Goal: Navigation & Orientation: Find specific page/section

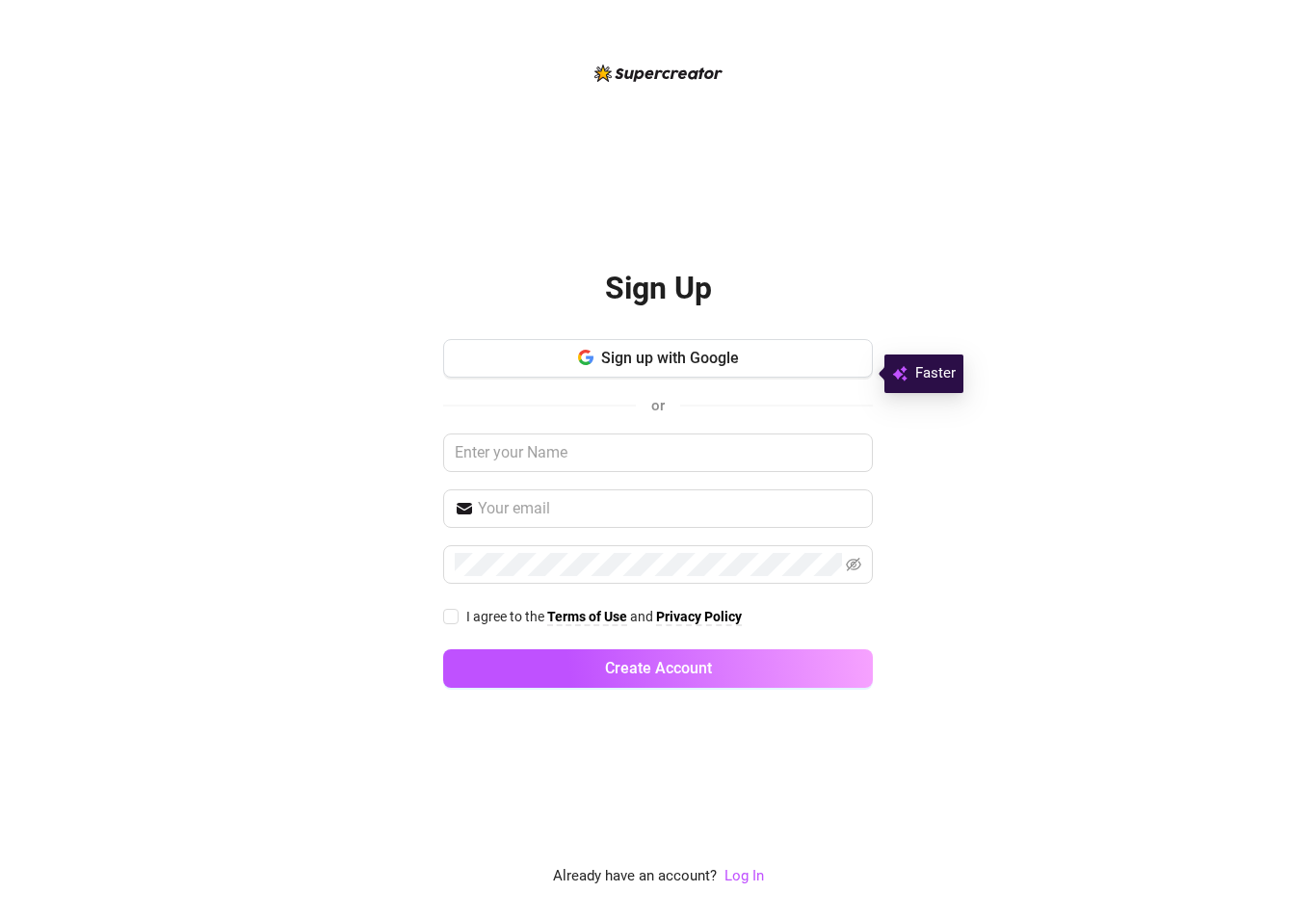
click at [834, 357] on button "Sign up with Google" at bounding box center [658, 358] width 430 height 39
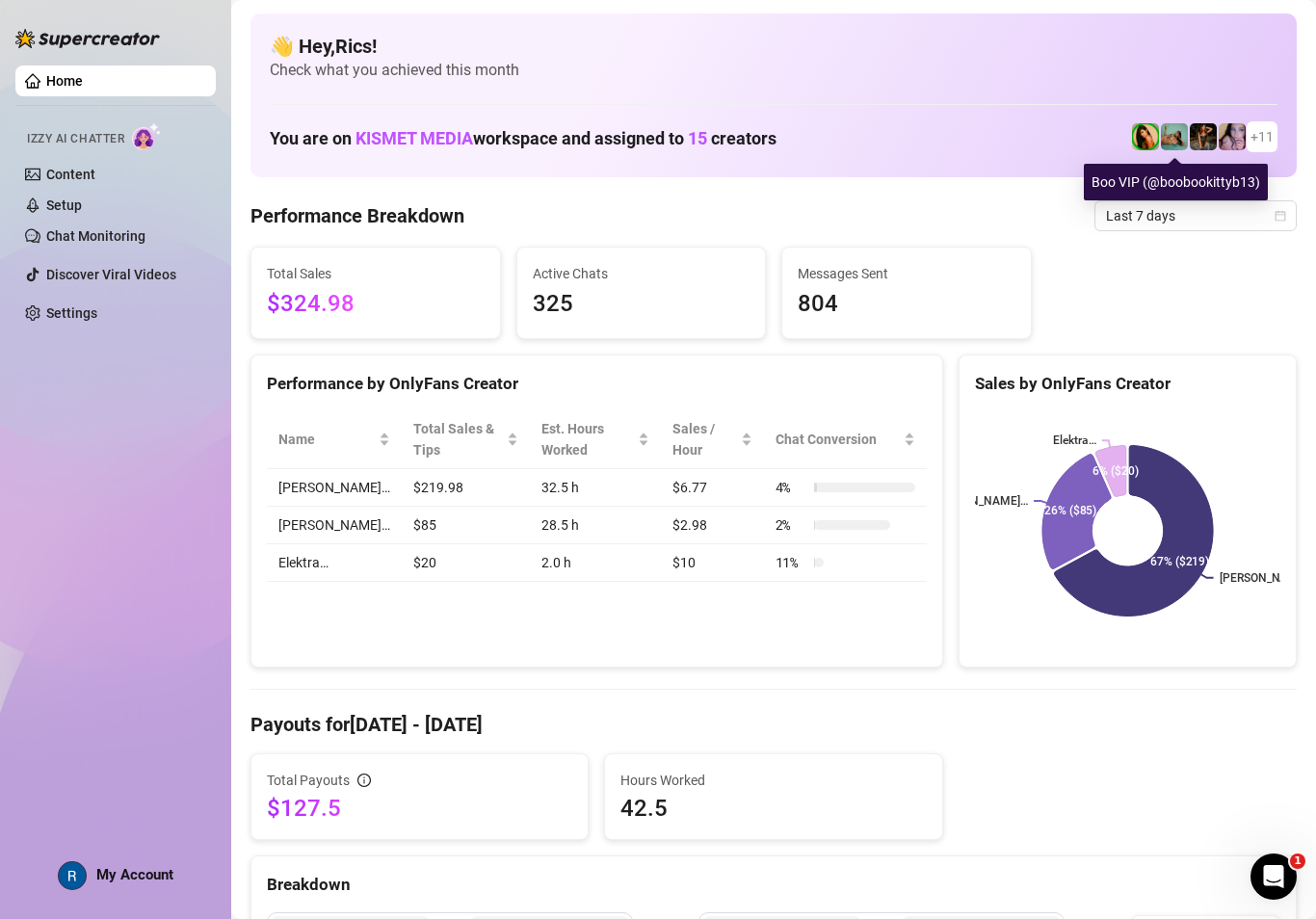
click at [47, 167] on link "Content" at bounding box center [71, 175] width 50 height 16
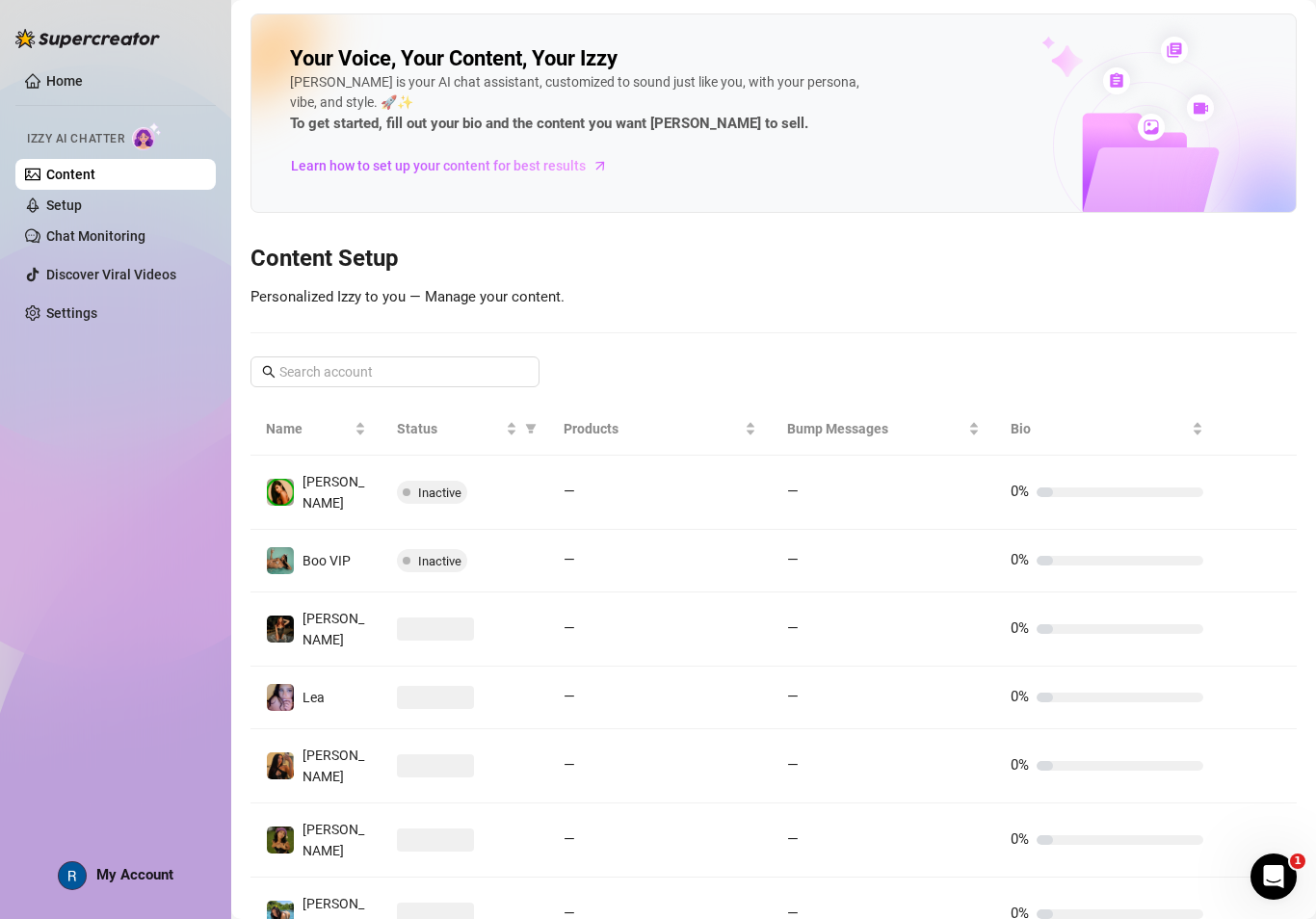
click at [76, 197] on link "Setup" at bounding box center [64, 205] width 36 height 16
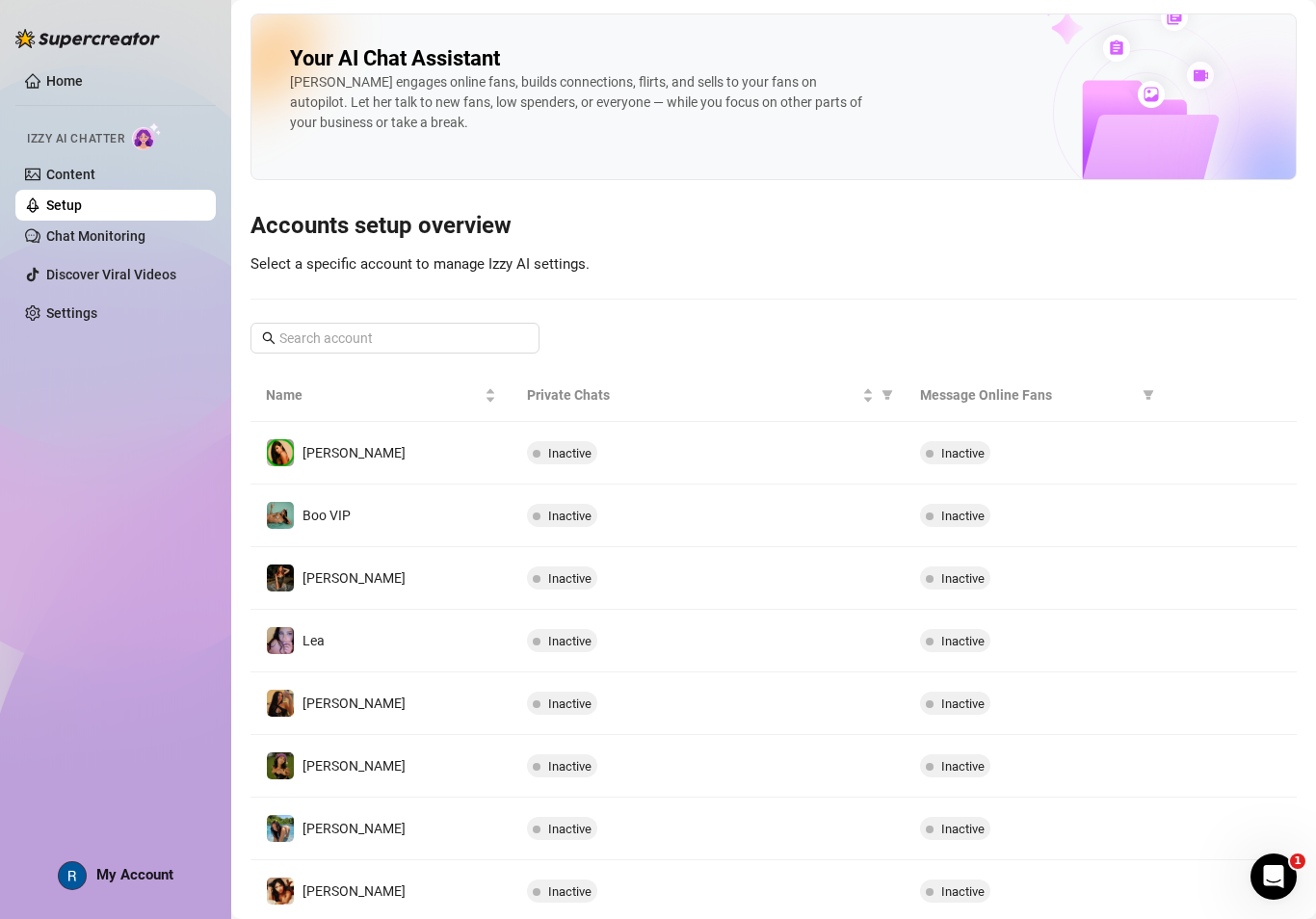
click at [81, 228] on link "Chat Monitoring" at bounding box center [96, 236] width 99 height 16
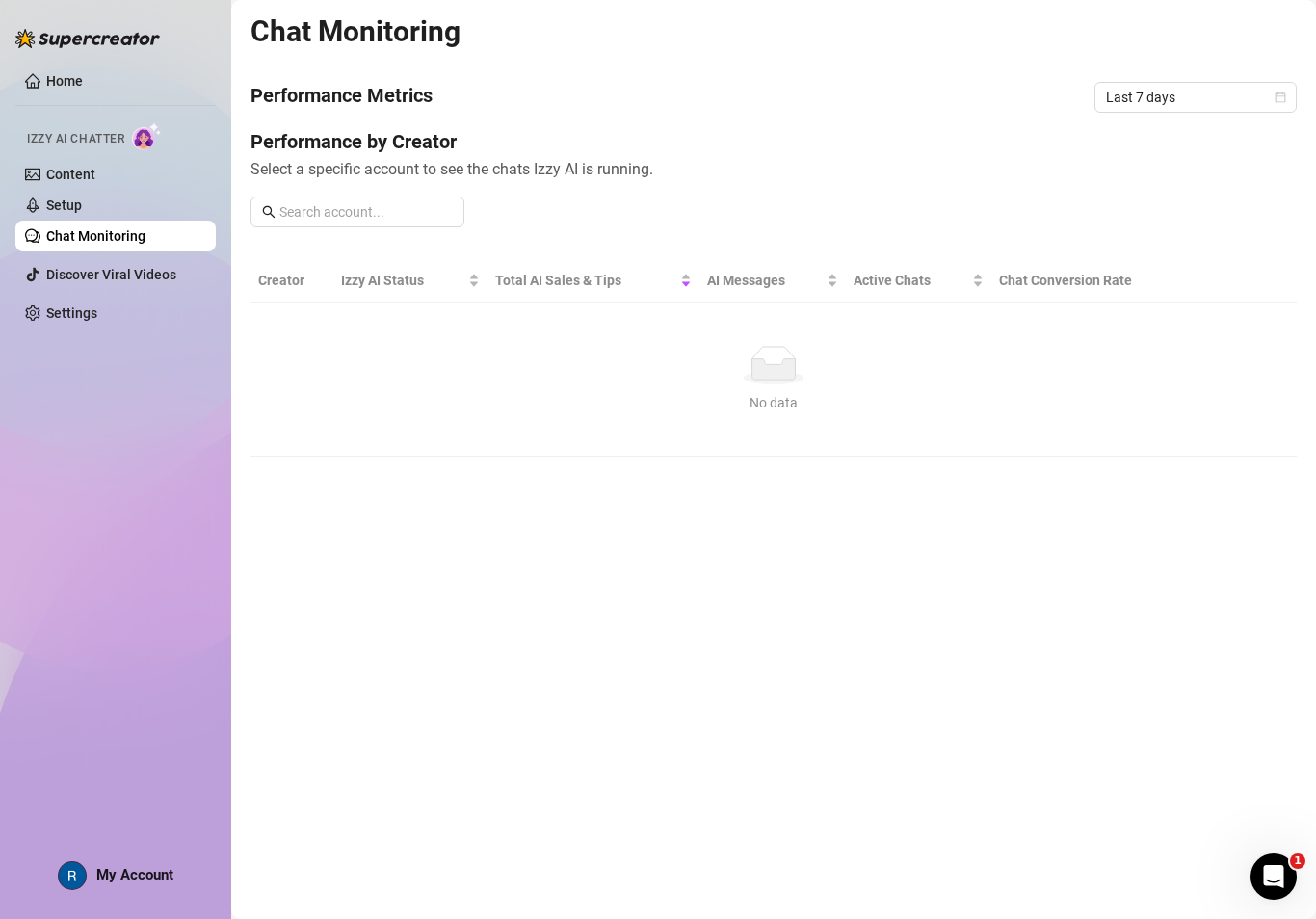
click at [65, 314] on link "Settings" at bounding box center [72, 313] width 52 height 16
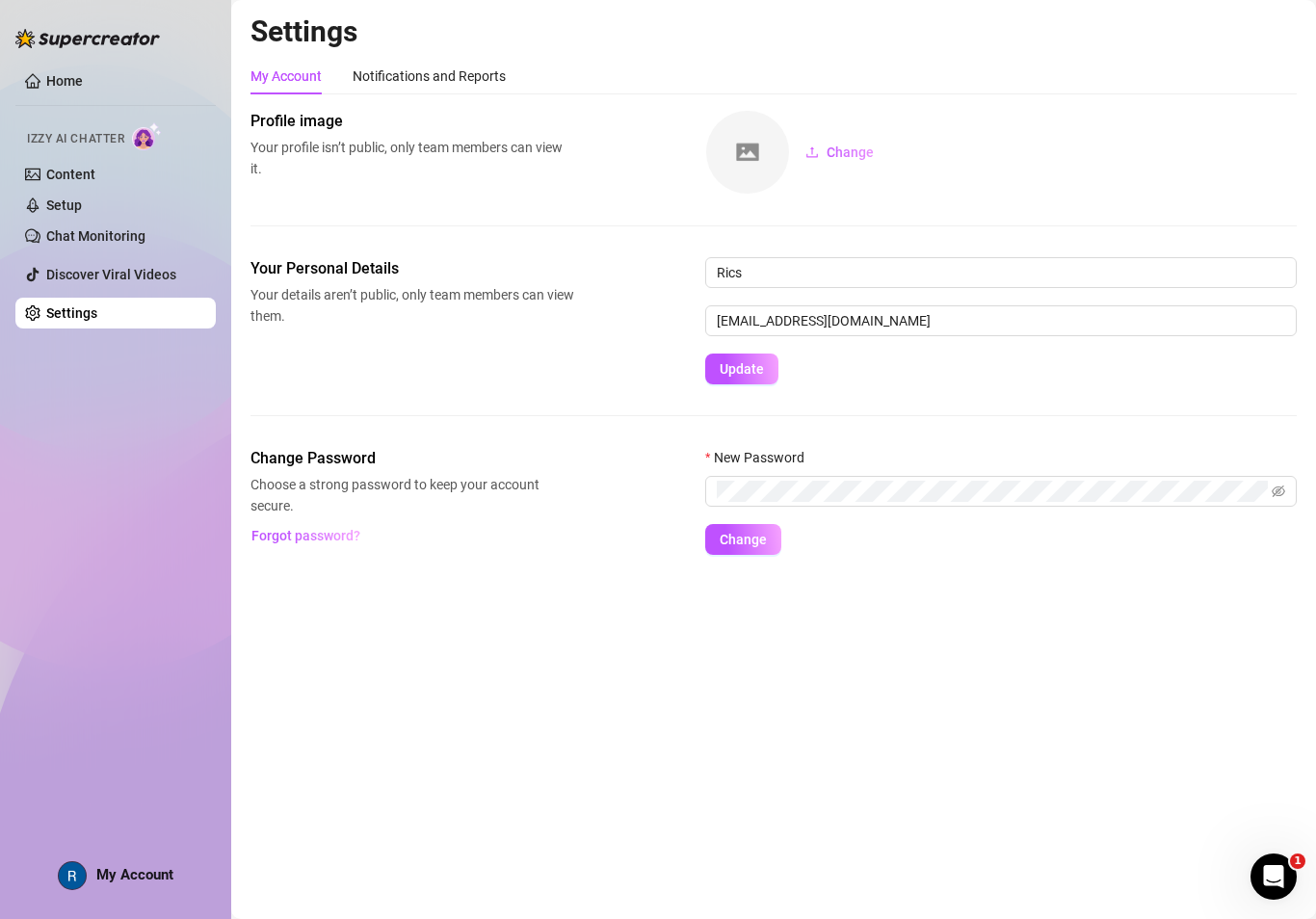
click at [56, 133] on span "Izzy AI Chatter" at bounding box center [76, 139] width 97 height 18
click at [54, 167] on link "Content" at bounding box center [71, 175] width 50 height 16
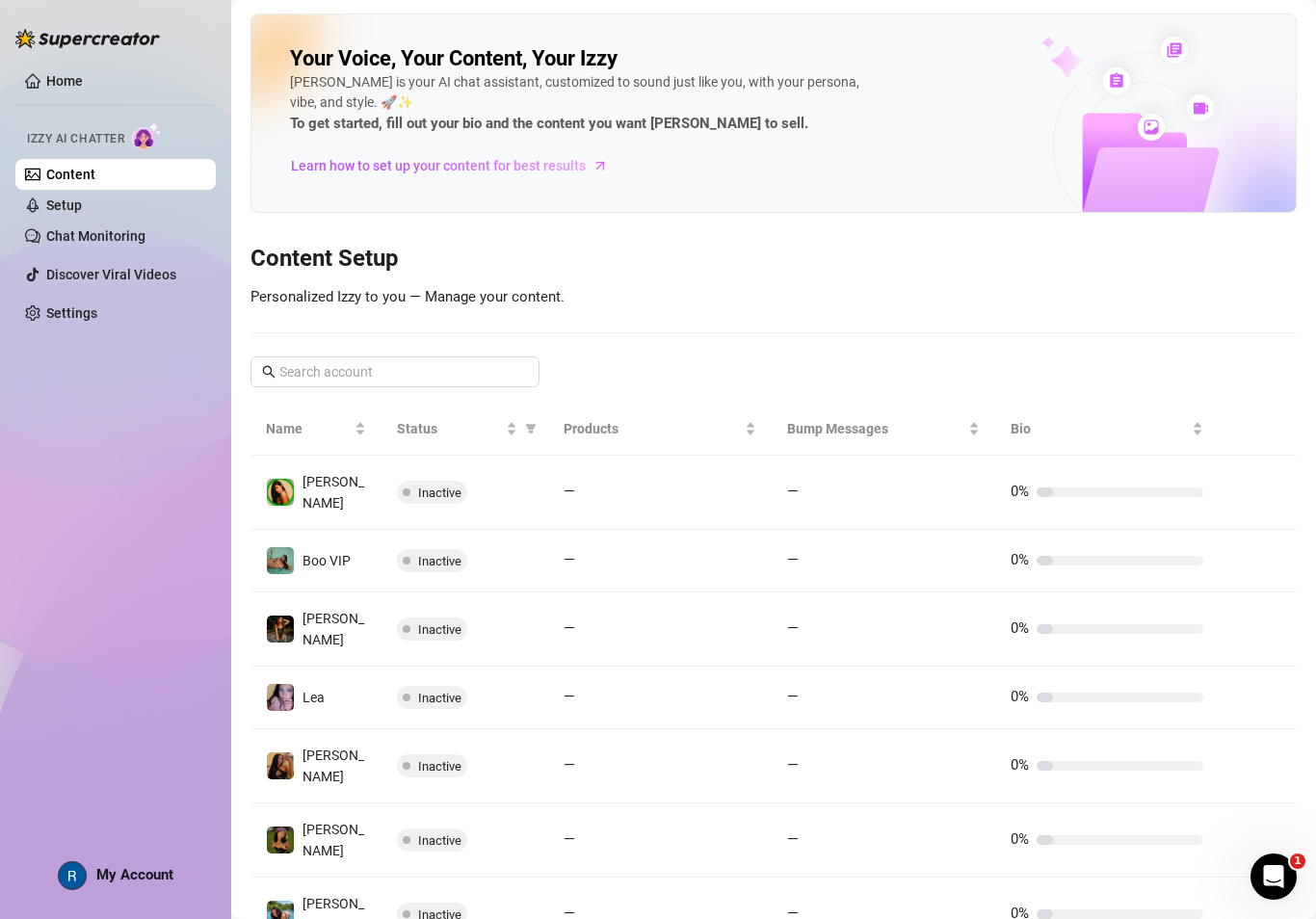
click at [1177, 115] on img at bounding box center [1146, 114] width 298 height 196
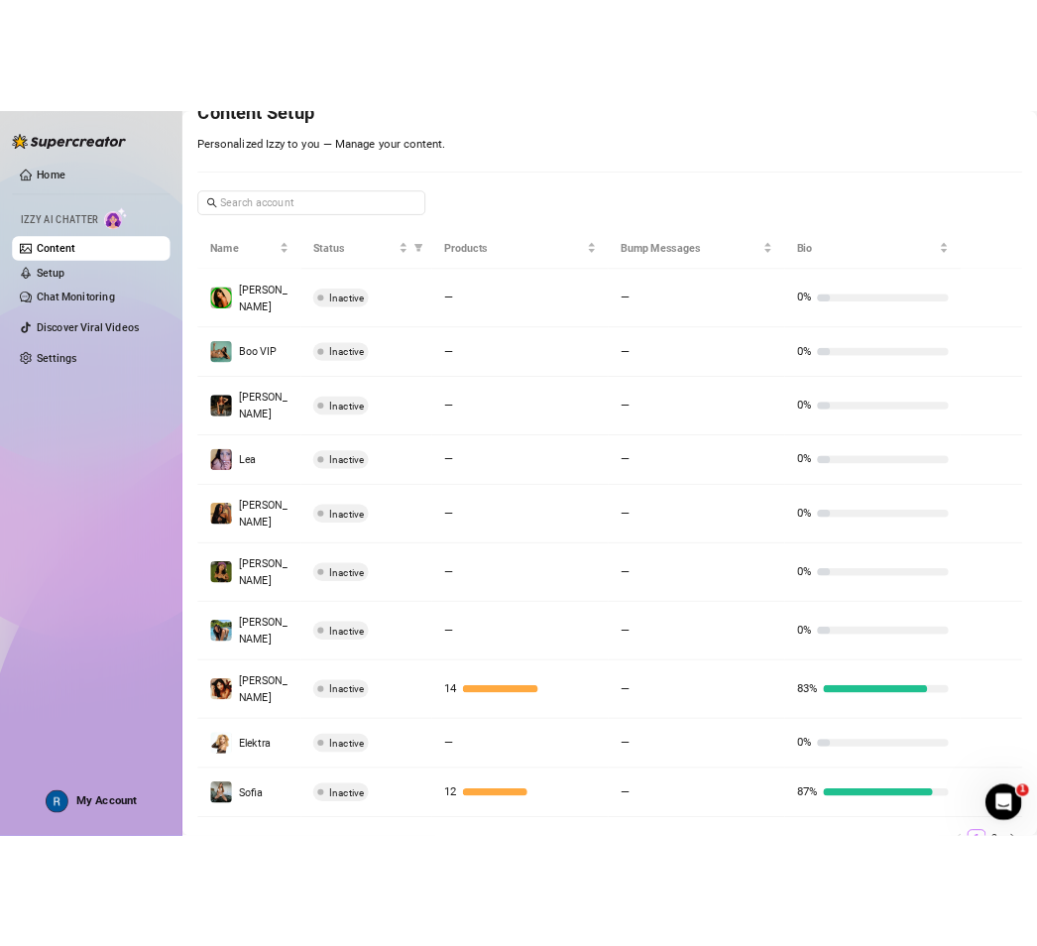
scroll to position [262, 0]
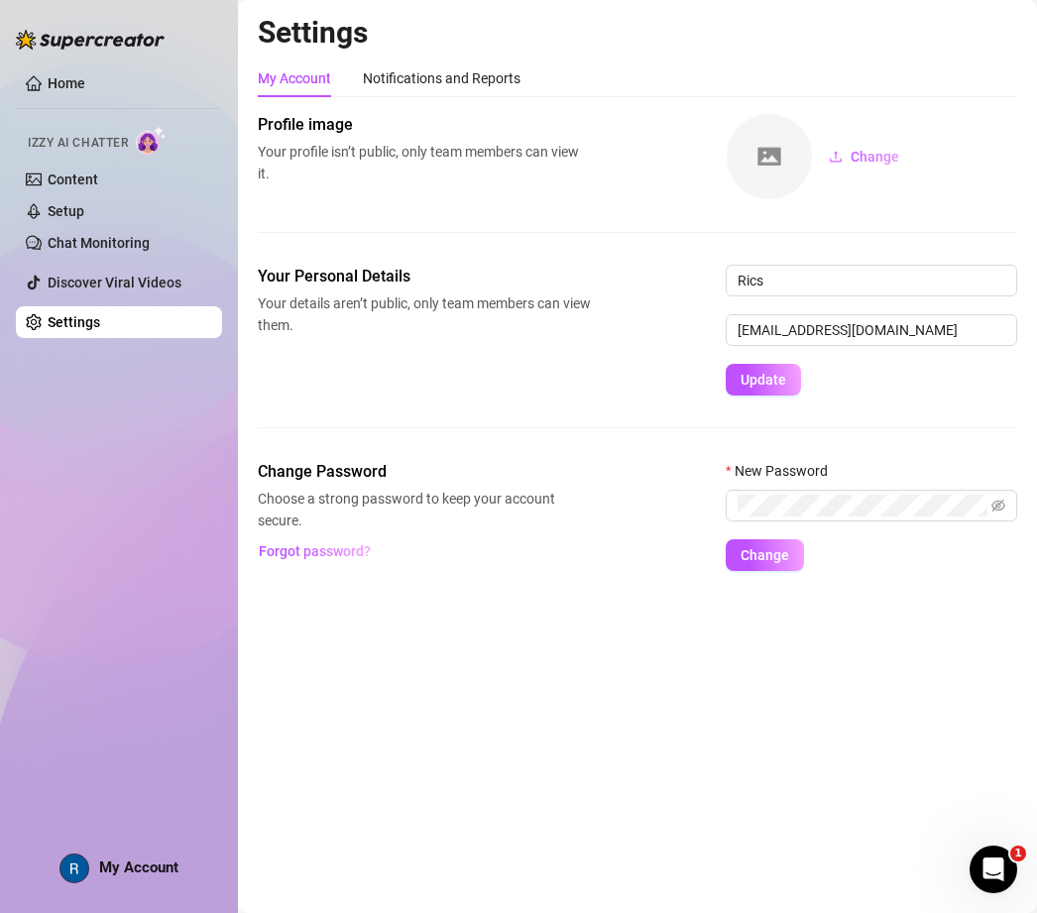
click at [98, 172] on link "Content" at bounding box center [73, 180] width 51 height 16
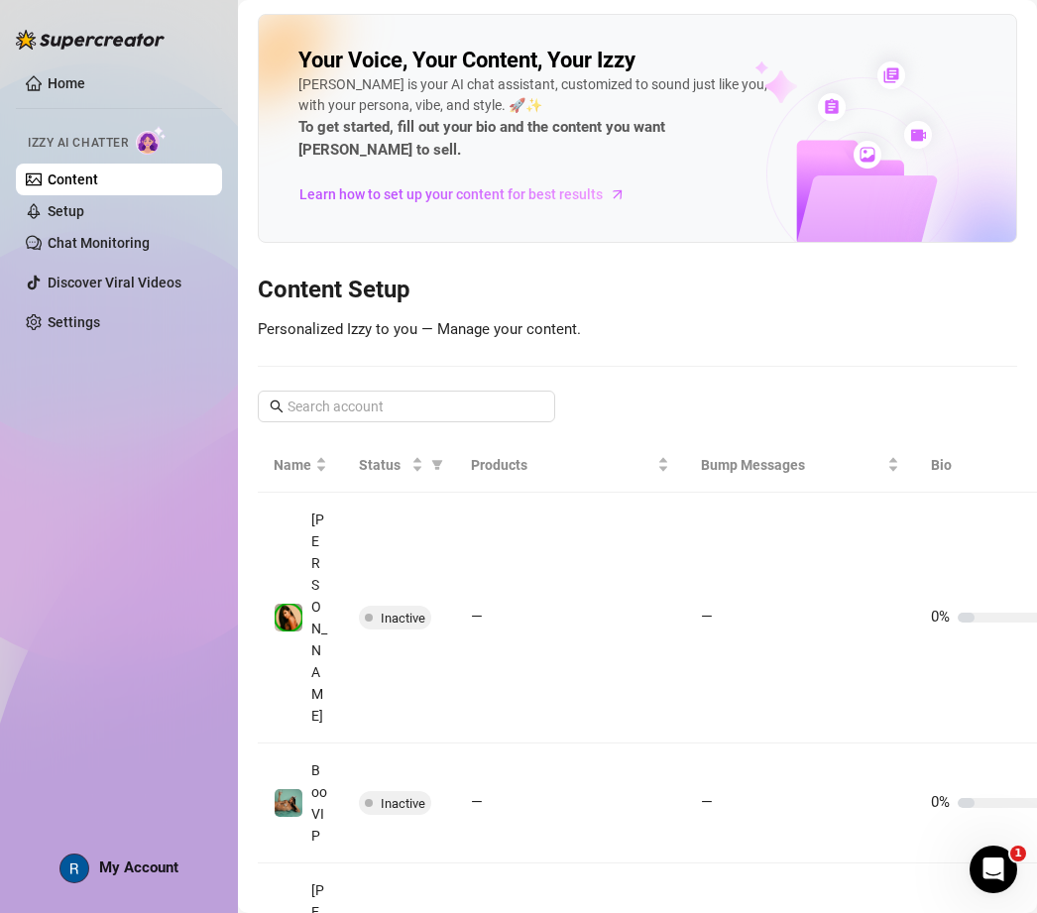
click at [85, 80] on link "Home" at bounding box center [67, 83] width 38 height 16
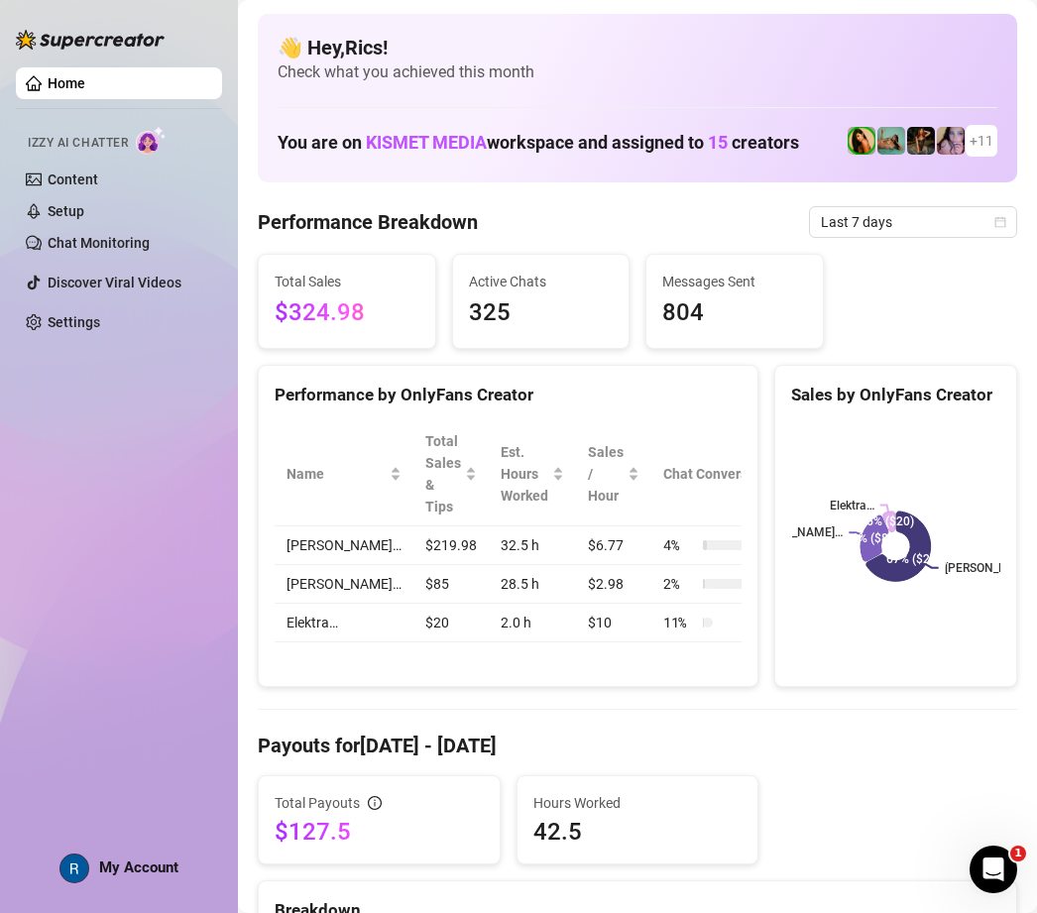
click at [913, 129] on img at bounding box center [921, 141] width 28 height 28
click at [979, 132] on span "+ 11" at bounding box center [982, 141] width 24 height 22
click at [982, 137] on span "+ 11" at bounding box center [982, 141] width 24 height 22
click at [56, 318] on link "Settings" at bounding box center [74, 322] width 53 height 16
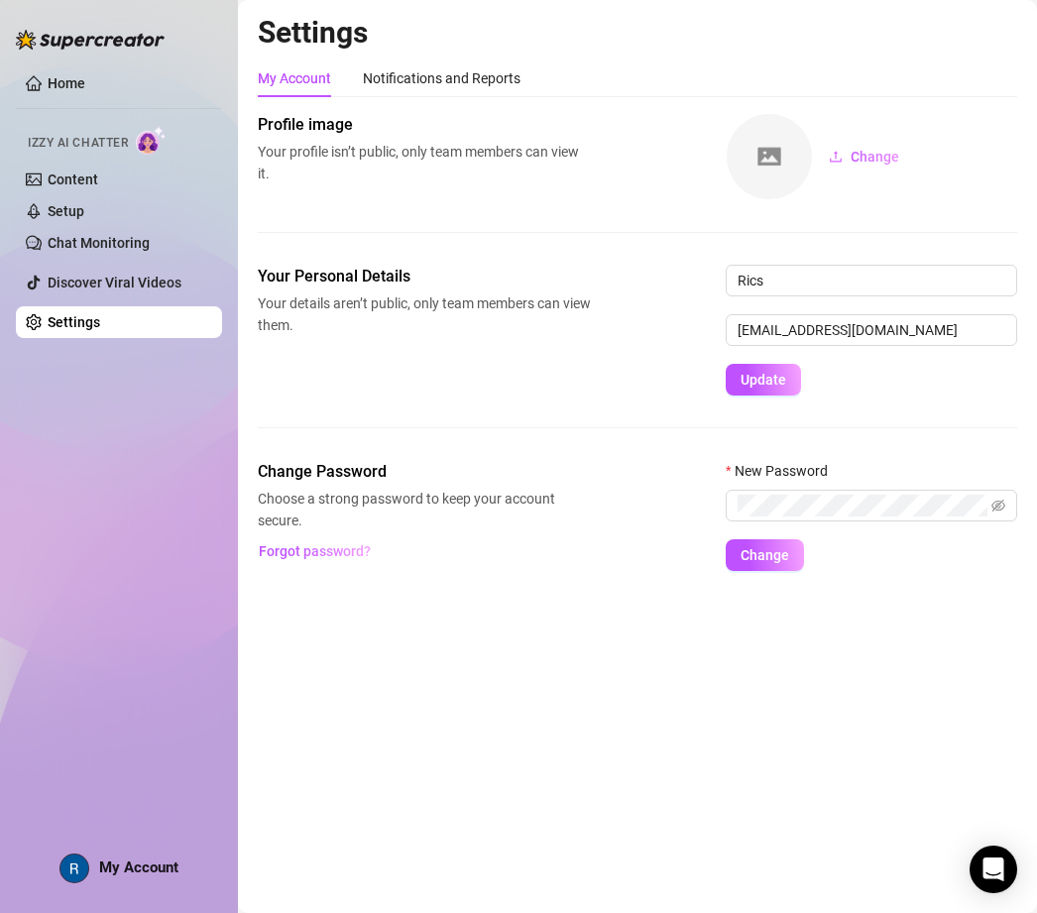
click at [48, 80] on link "Home" at bounding box center [67, 83] width 38 height 16
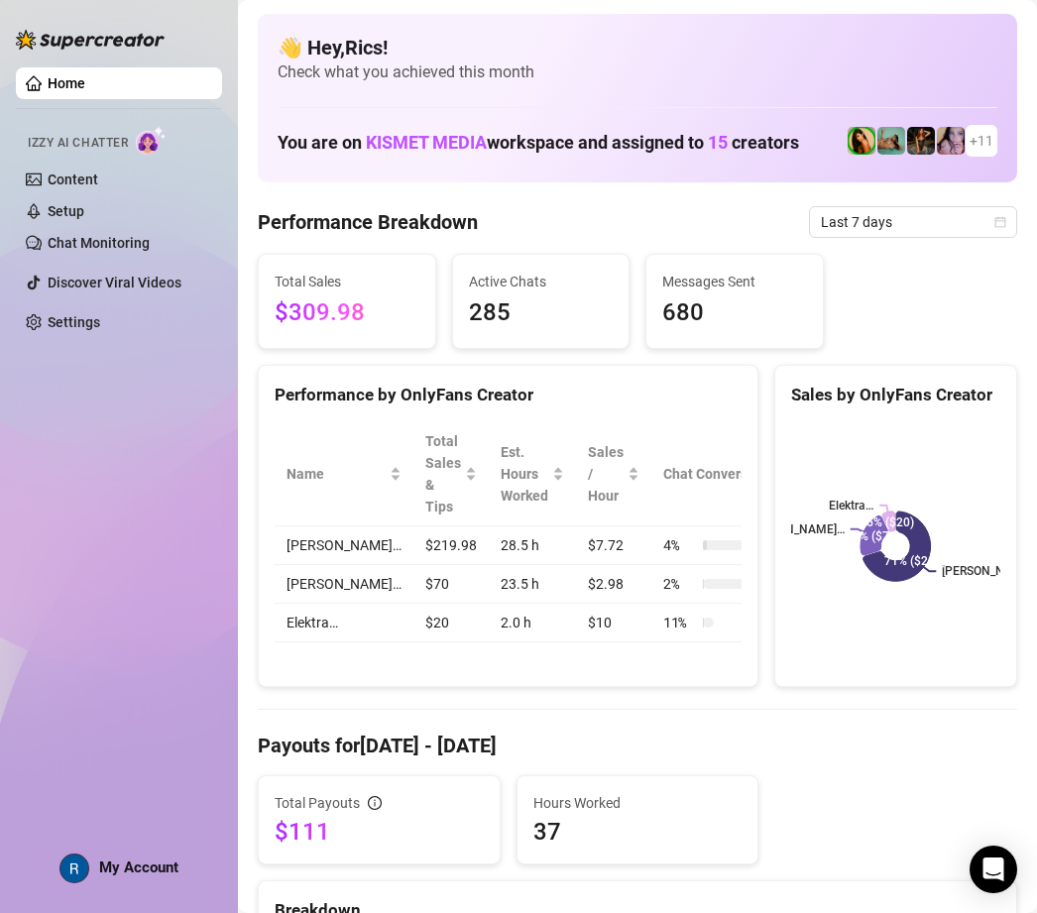
click at [953, 127] on img at bounding box center [951, 141] width 28 height 28
click at [984, 130] on span "+ 11" at bounding box center [982, 141] width 24 height 22
click at [991, 130] on span "+ 11" at bounding box center [982, 141] width 24 height 22
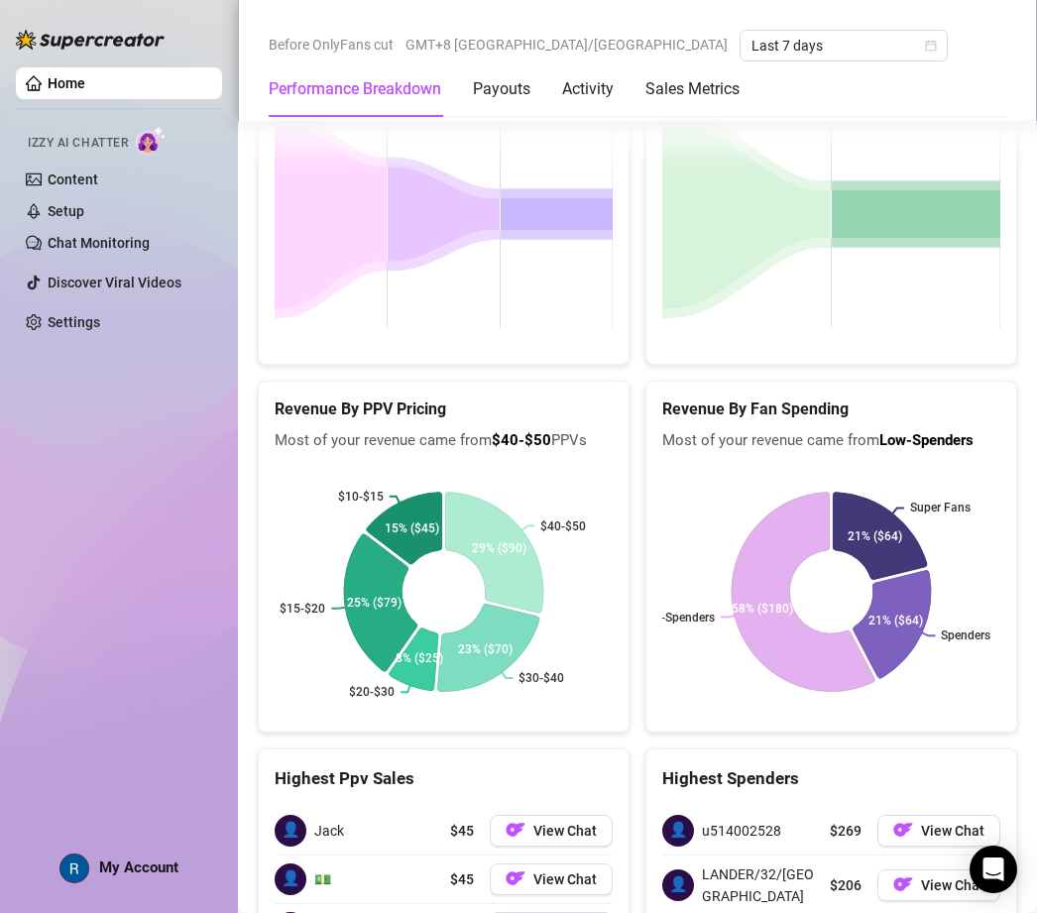
scroll to position [3316, 0]
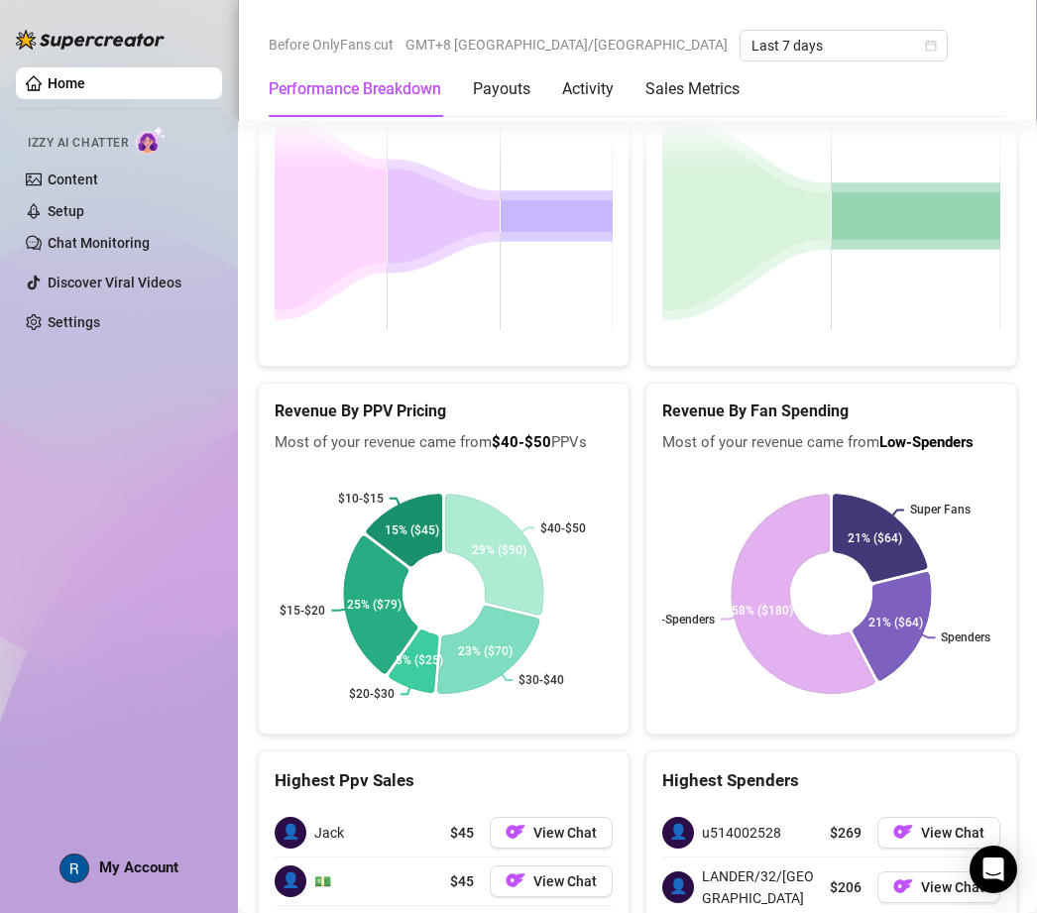
click at [583, 825] on span "View Chat" at bounding box center [564, 833] width 63 height 16
click at [611, 865] on button "View Chat" at bounding box center [551, 881] width 123 height 32
